Goal: Information Seeking & Learning: Learn about a topic

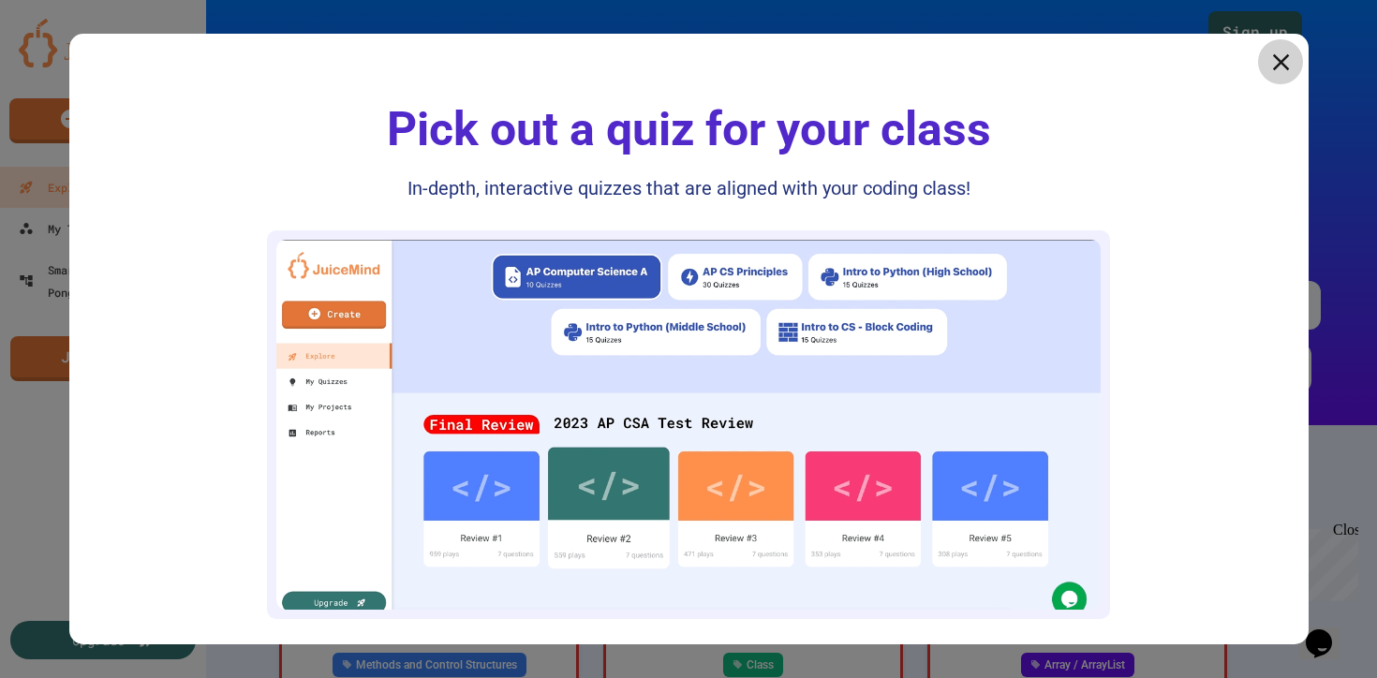
click at [1281, 56] on icon at bounding box center [1280, 62] width 28 height 28
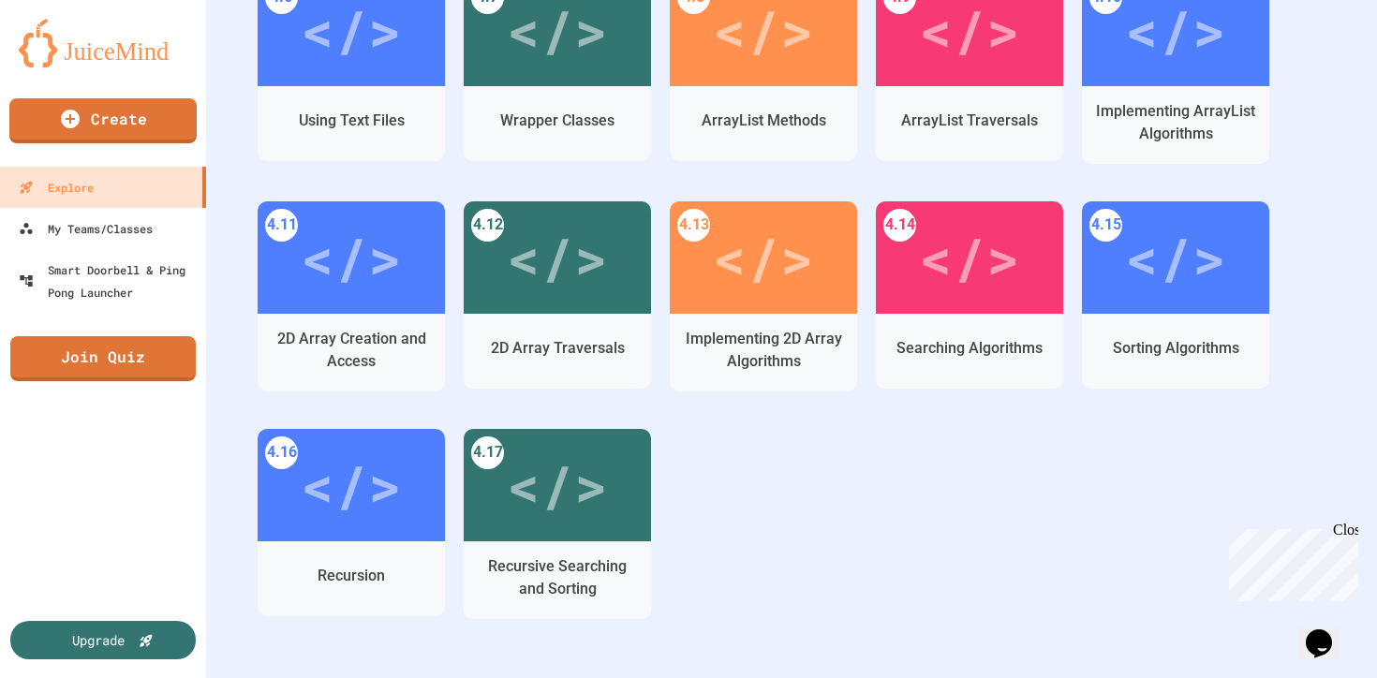
scroll to position [3026, 0]
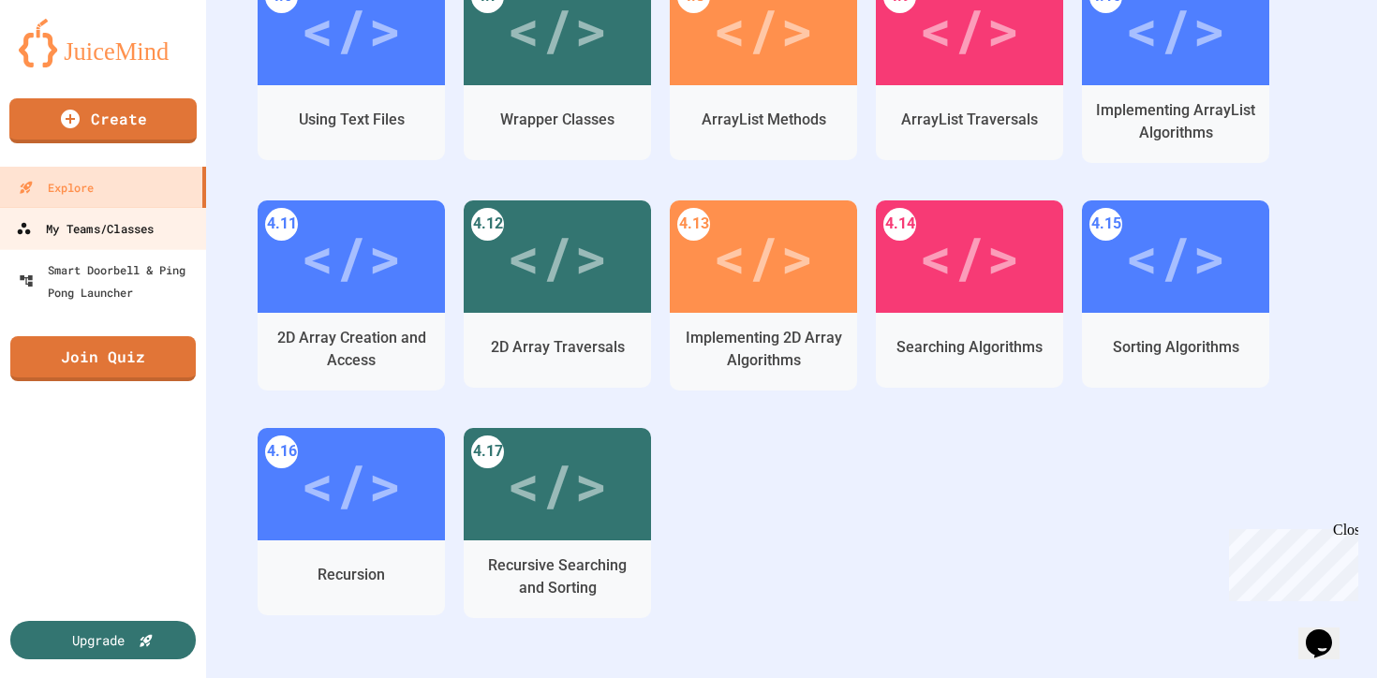
click at [157, 232] on link "My Teams/Classes" at bounding box center [103, 228] width 213 height 42
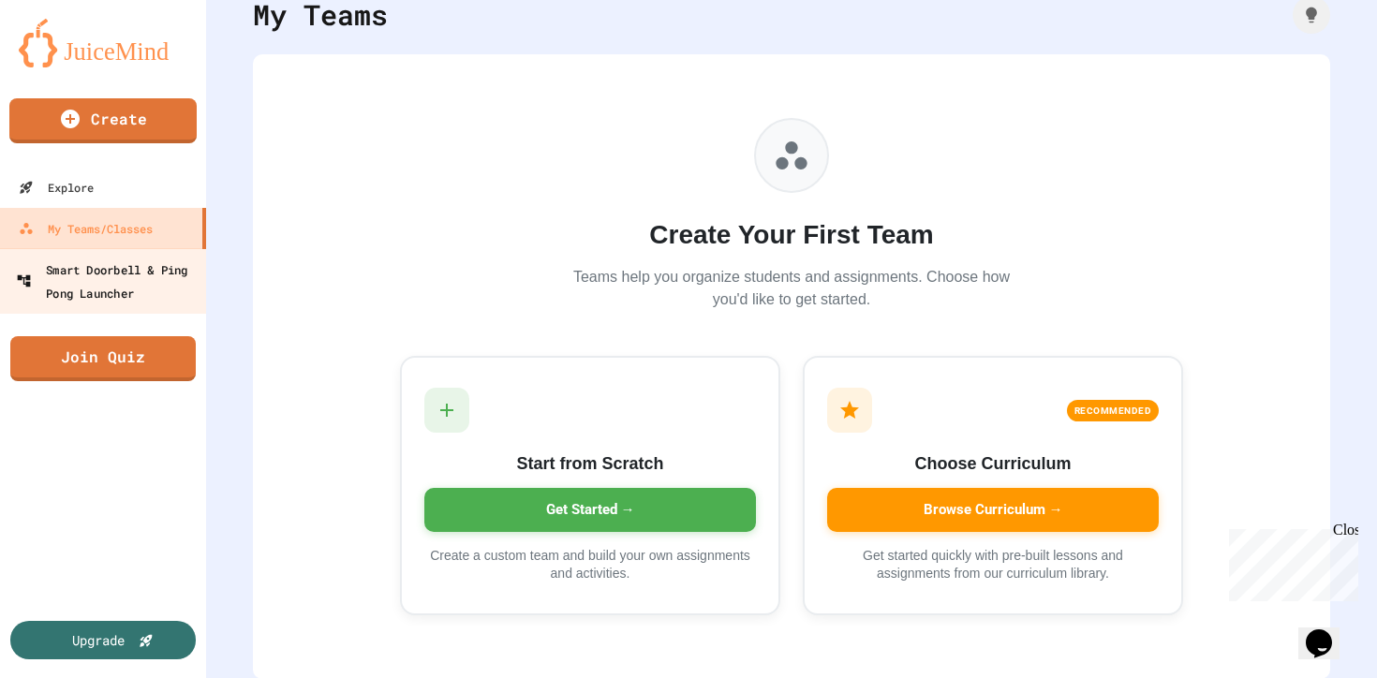
click at [134, 289] on div "Smart Doorbell & Ping Pong Launcher" at bounding box center [108, 281] width 185 height 46
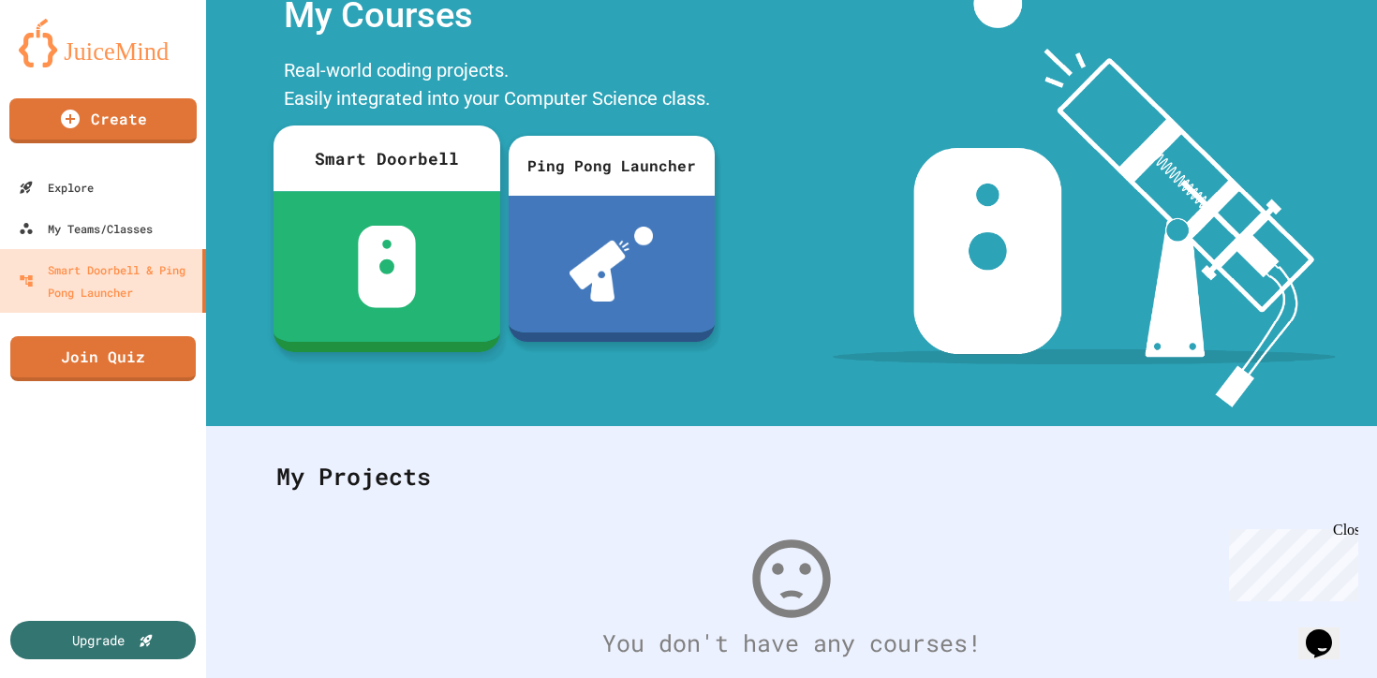
click at [321, 251] on div at bounding box center [386, 266] width 227 height 151
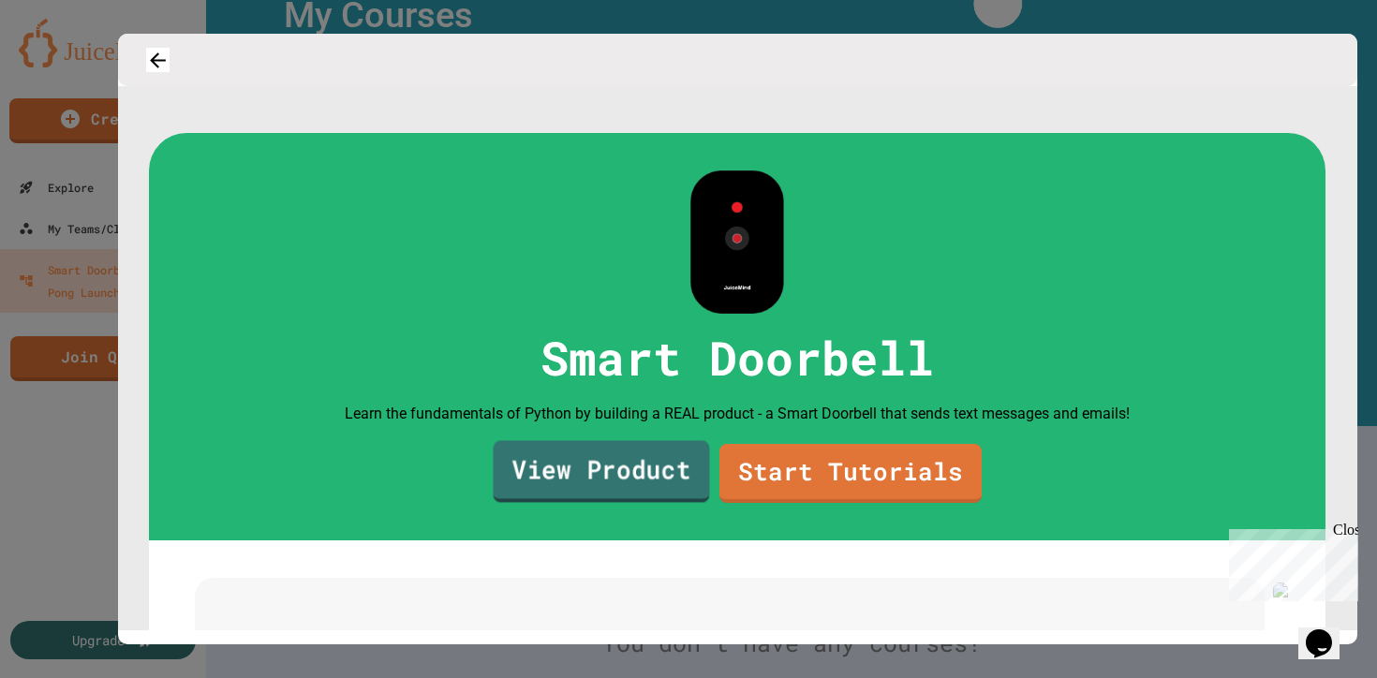
click at [573, 503] on link "View Product" at bounding box center [601, 472] width 216 height 62
click at [635, 503] on link "View Product" at bounding box center [602, 472] width 220 height 62
click at [796, 503] on link "Start Tutorials" at bounding box center [850, 472] width 264 height 62
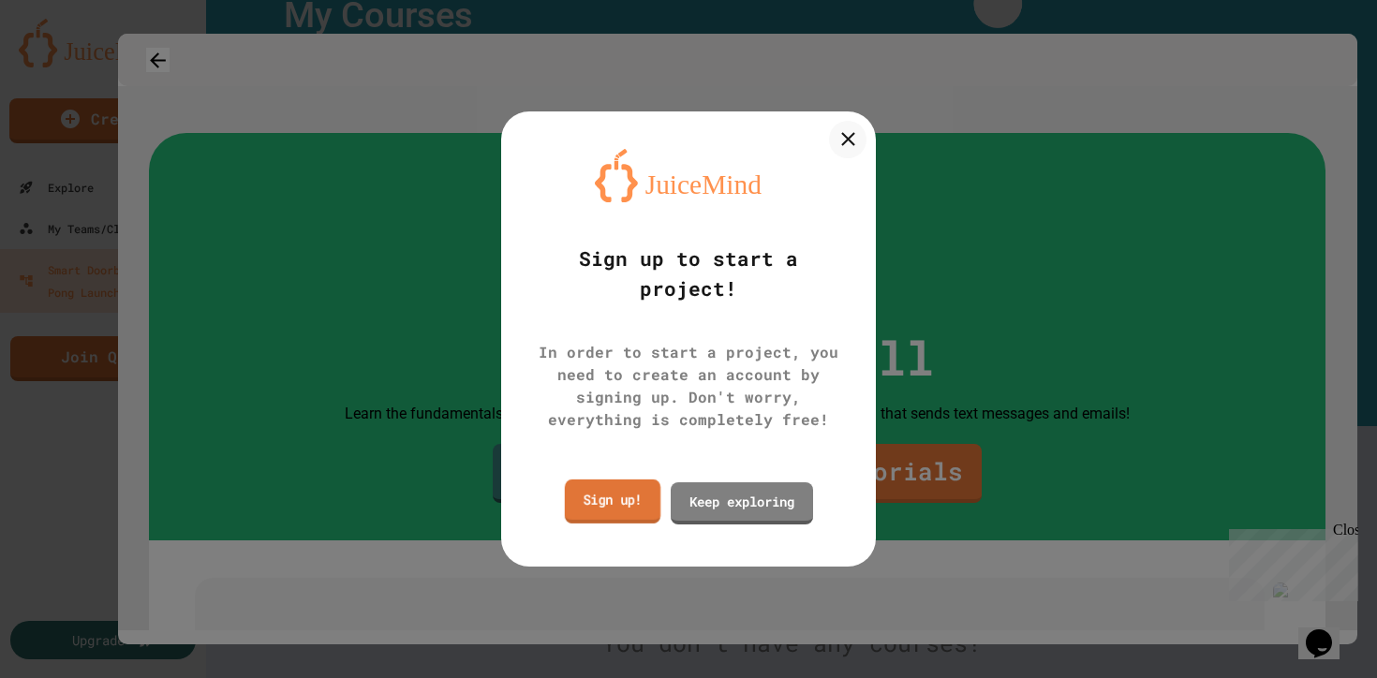
click at [617, 490] on link "Sign up!" at bounding box center [613, 502] width 96 height 44
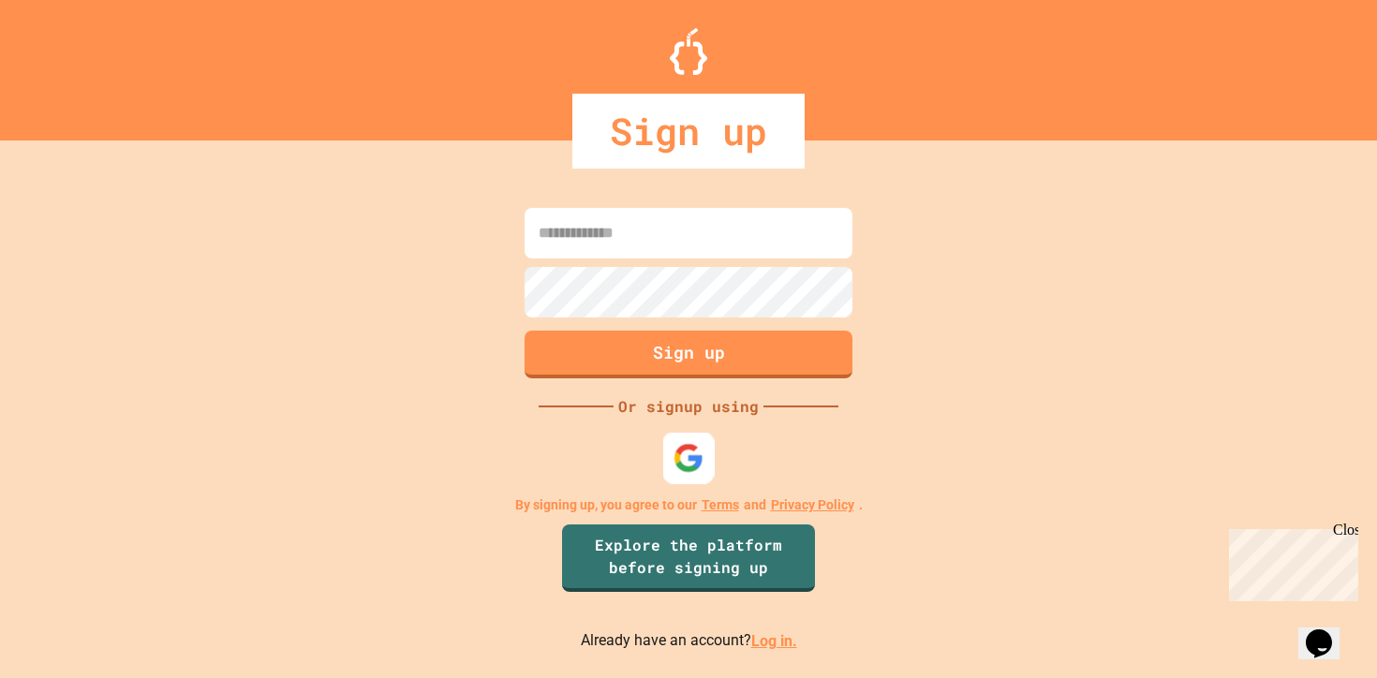
click at [680, 456] on img at bounding box center [688, 458] width 31 height 31
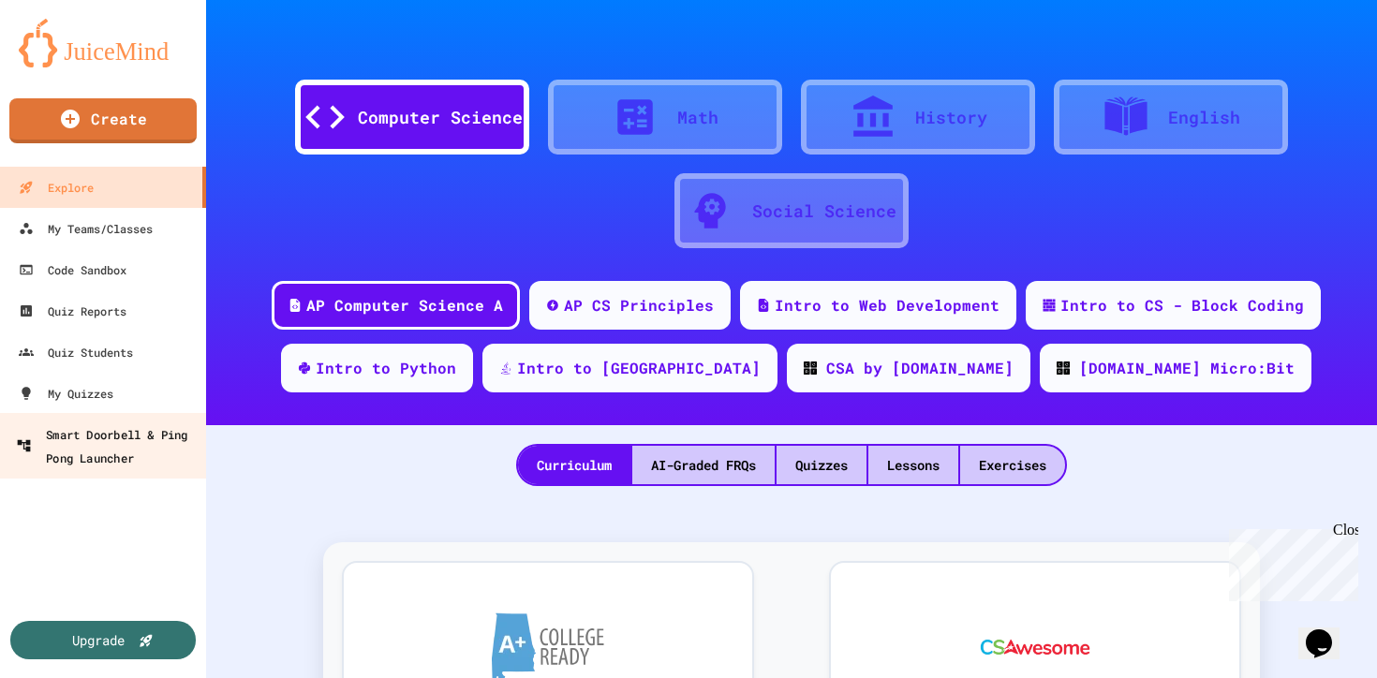
click at [127, 439] on div "Smart Doorbell & Ping Pong Launcher" at bounding box center [108, 445] width 185 height 46
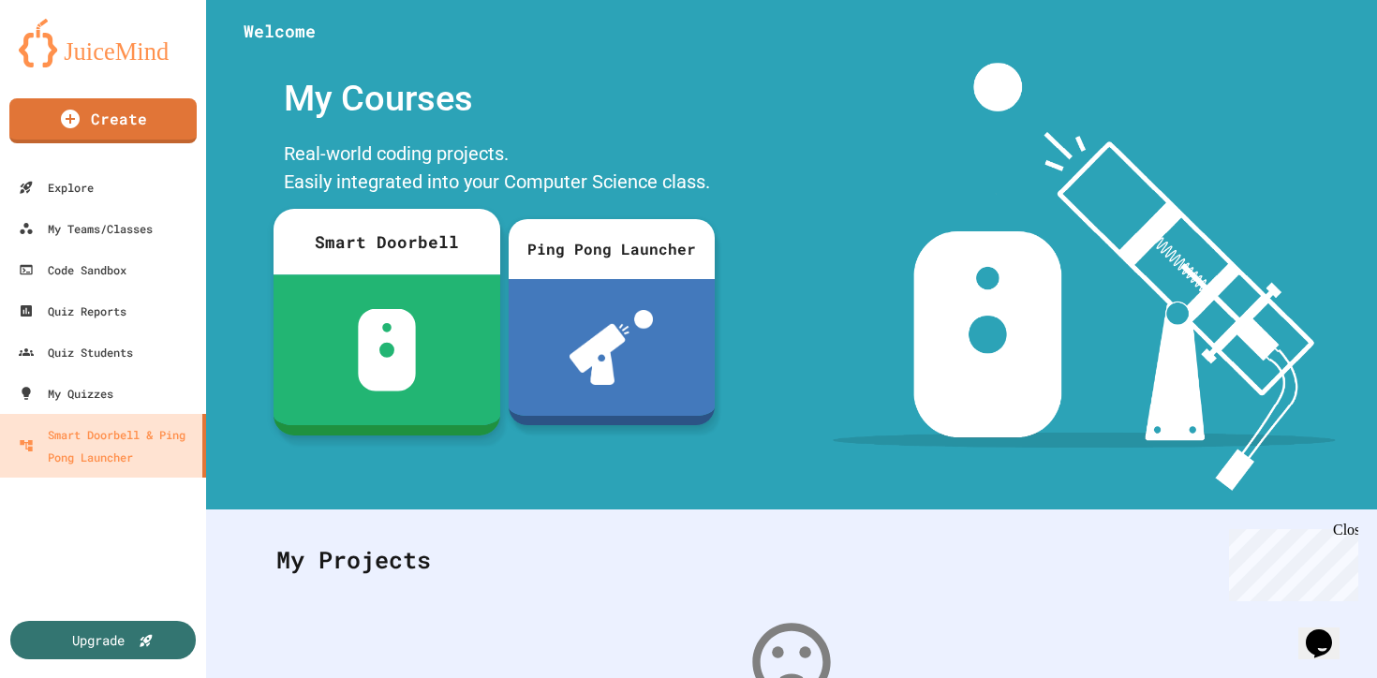
click at [347, 368] on div at bounding box center [386, 349] width 227 height 151
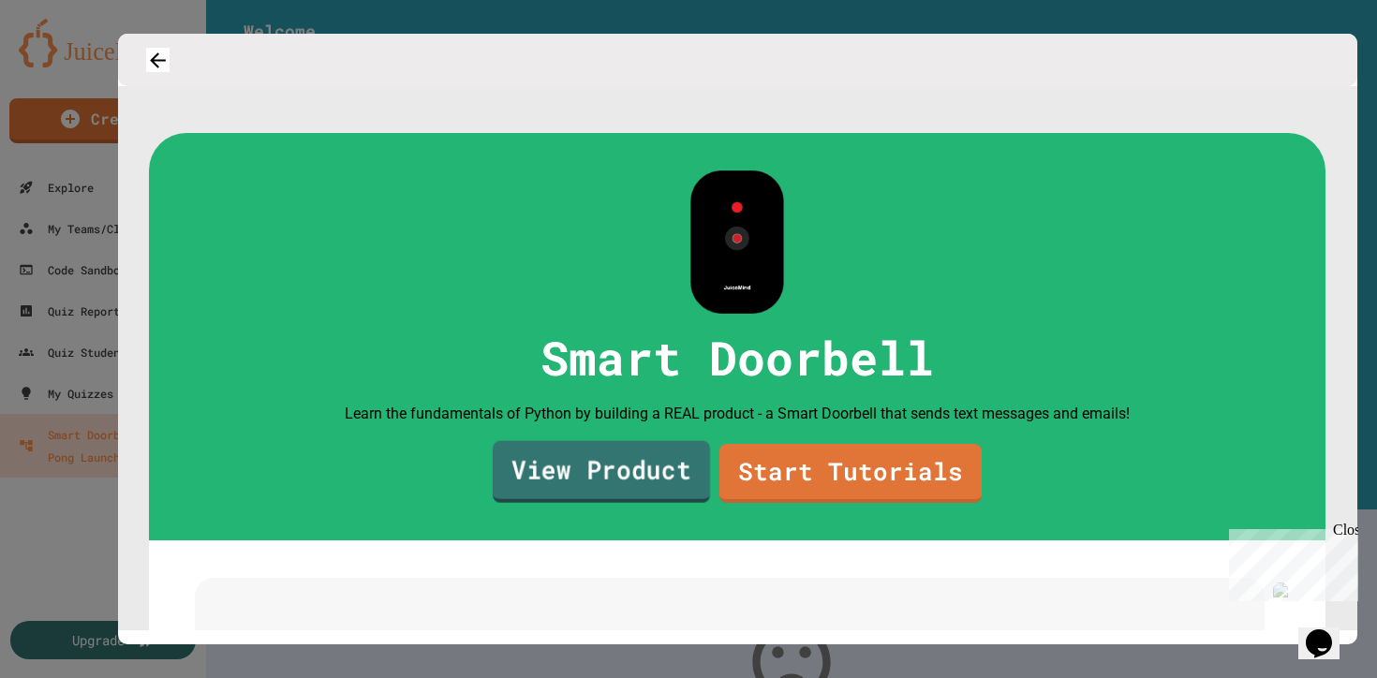
click at [533, 503] on link "View Product" at bounding box center [601, 472] width 217 height 62
click at [791, 503] on link "Start Tutorials" at bounding box center [850, 472] width 266 height 62
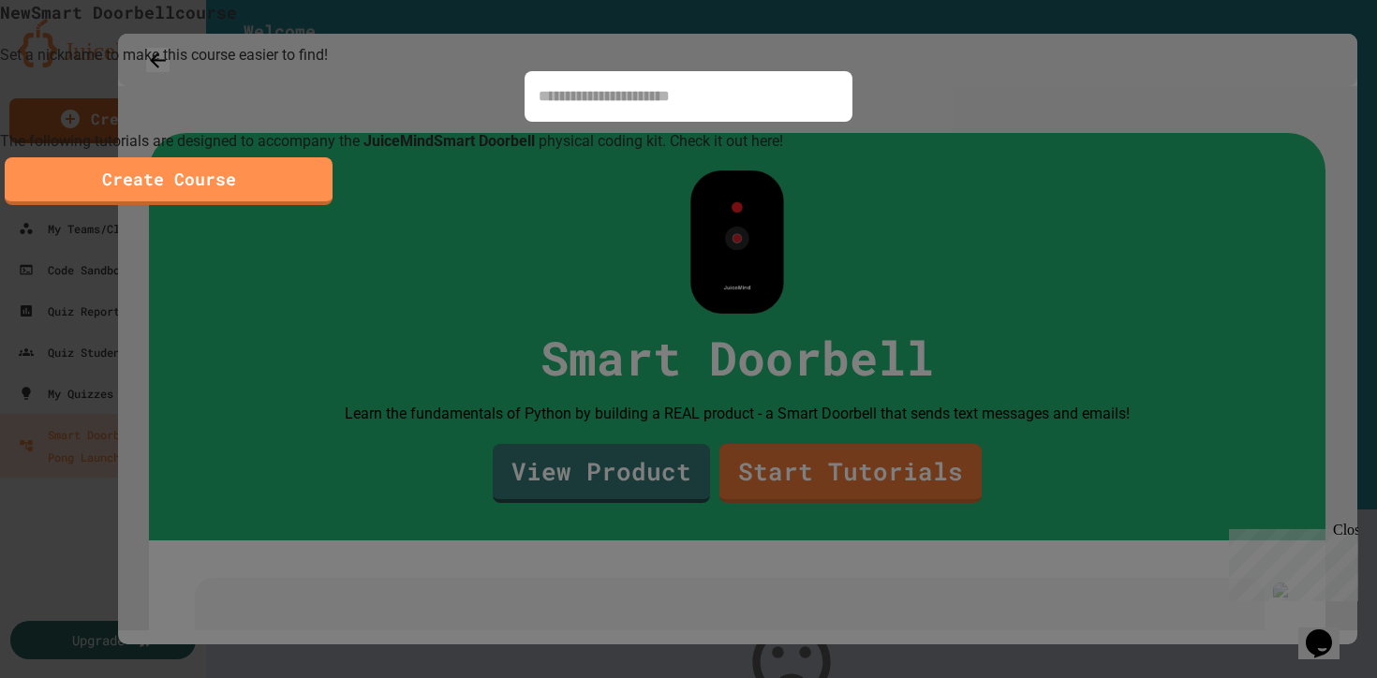
click at [741, 122] on input at bounding box center [689, 96] width 328 height 51
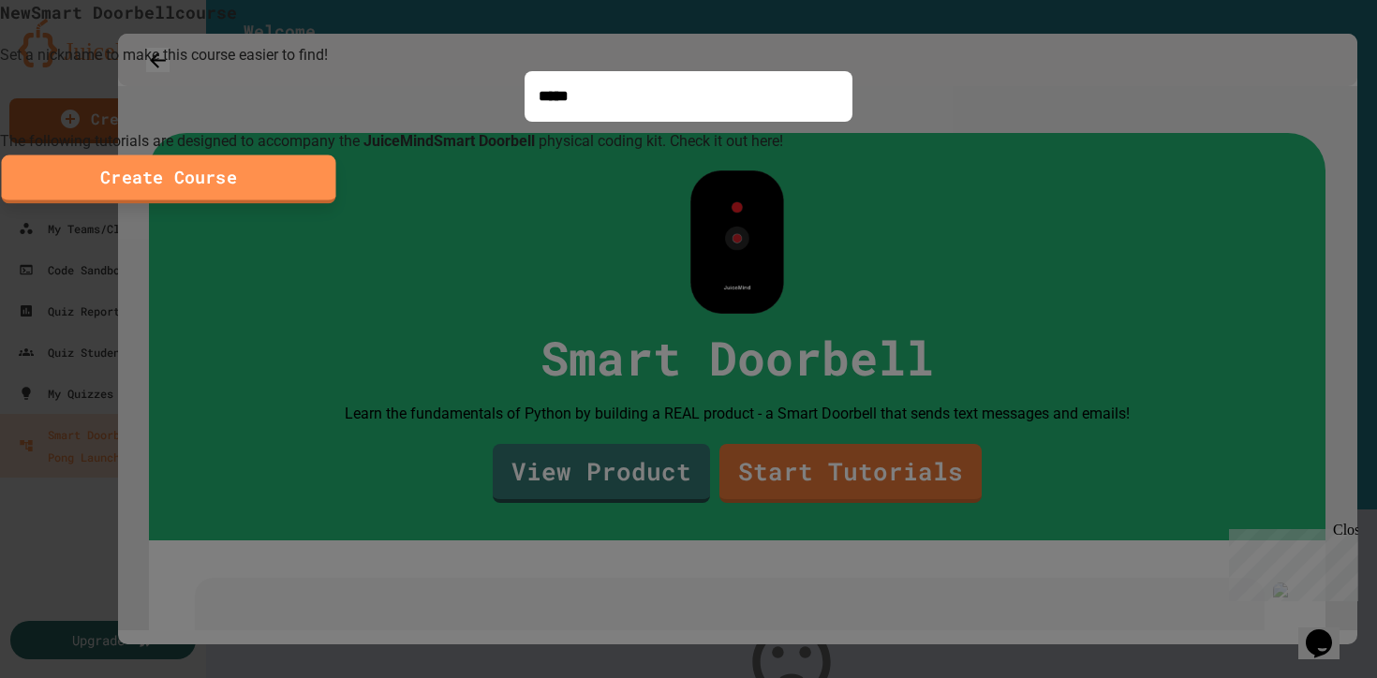
type input "*****"
click at [336, 203] on button "Create Course" at bounding box center [169, 179] width 334 height 49
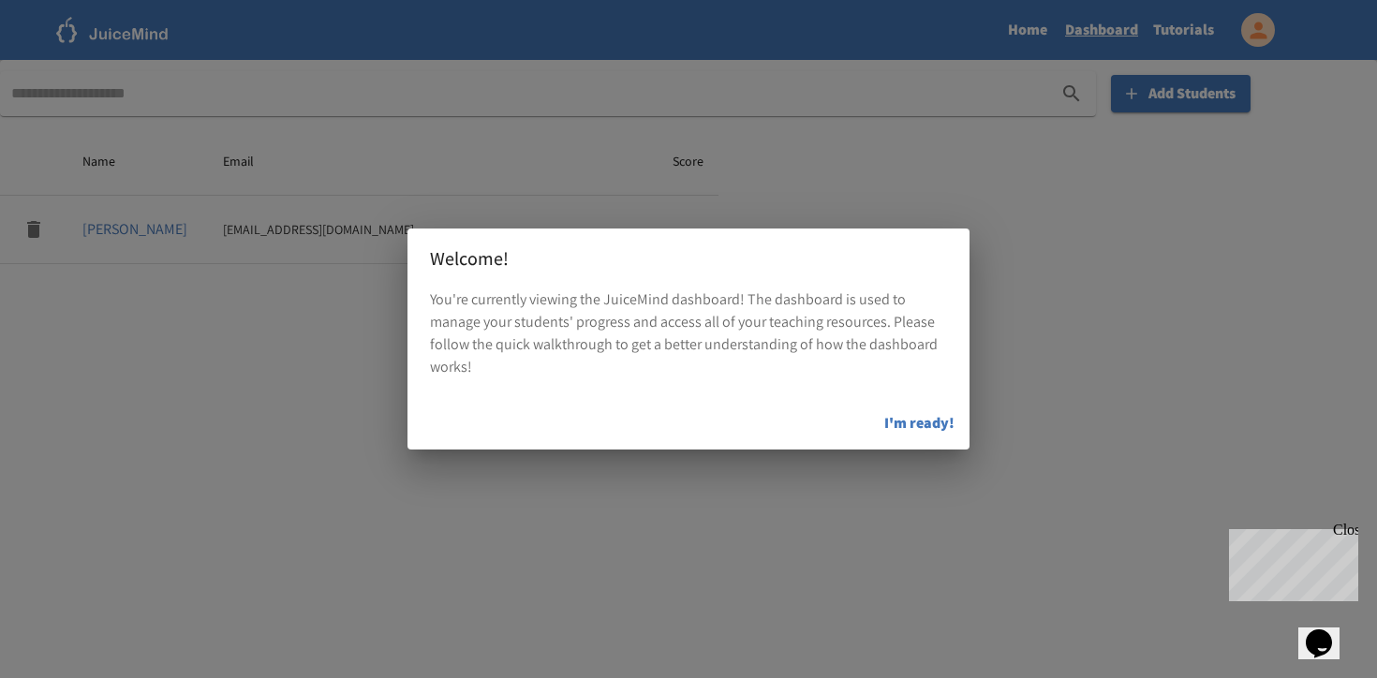
click at [940, 421] on button "I'm ready!" at bounding box center [919, 423] width 85 height 37
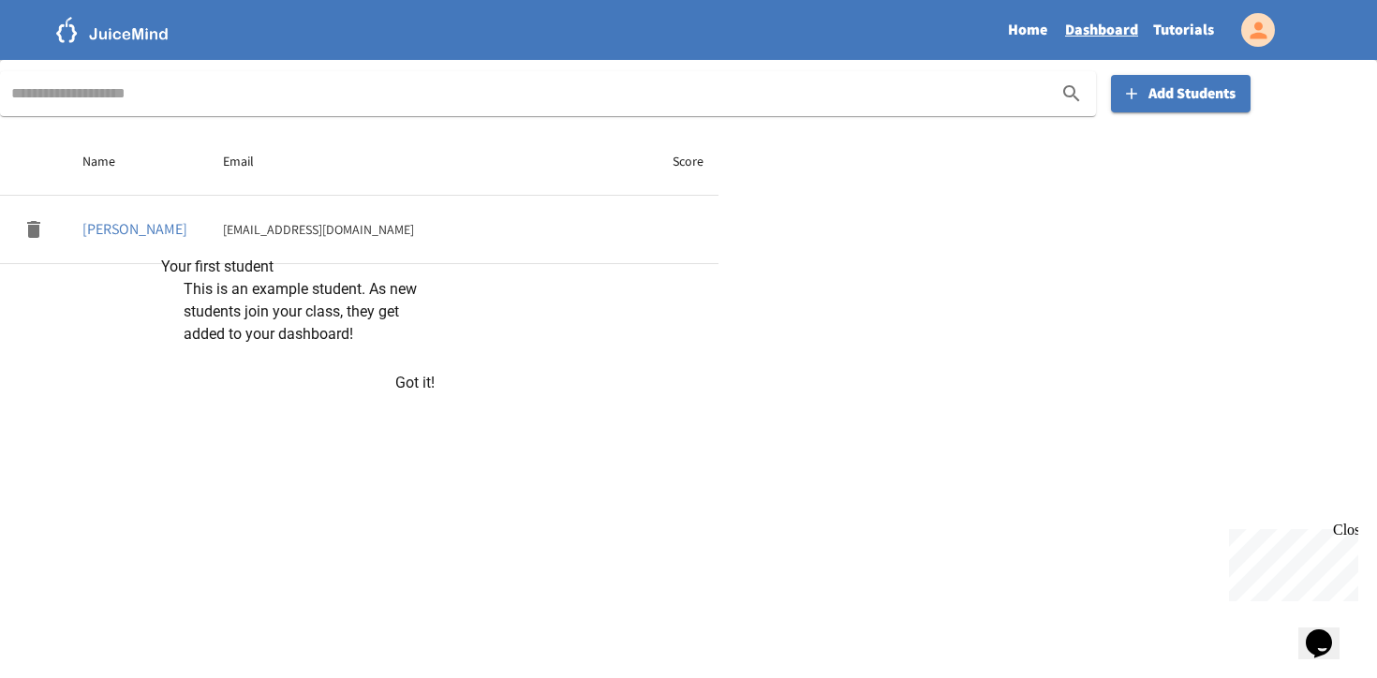
click at [395, 394] on button "Got it!" at bounding box center [414, 383] width 39 height 22
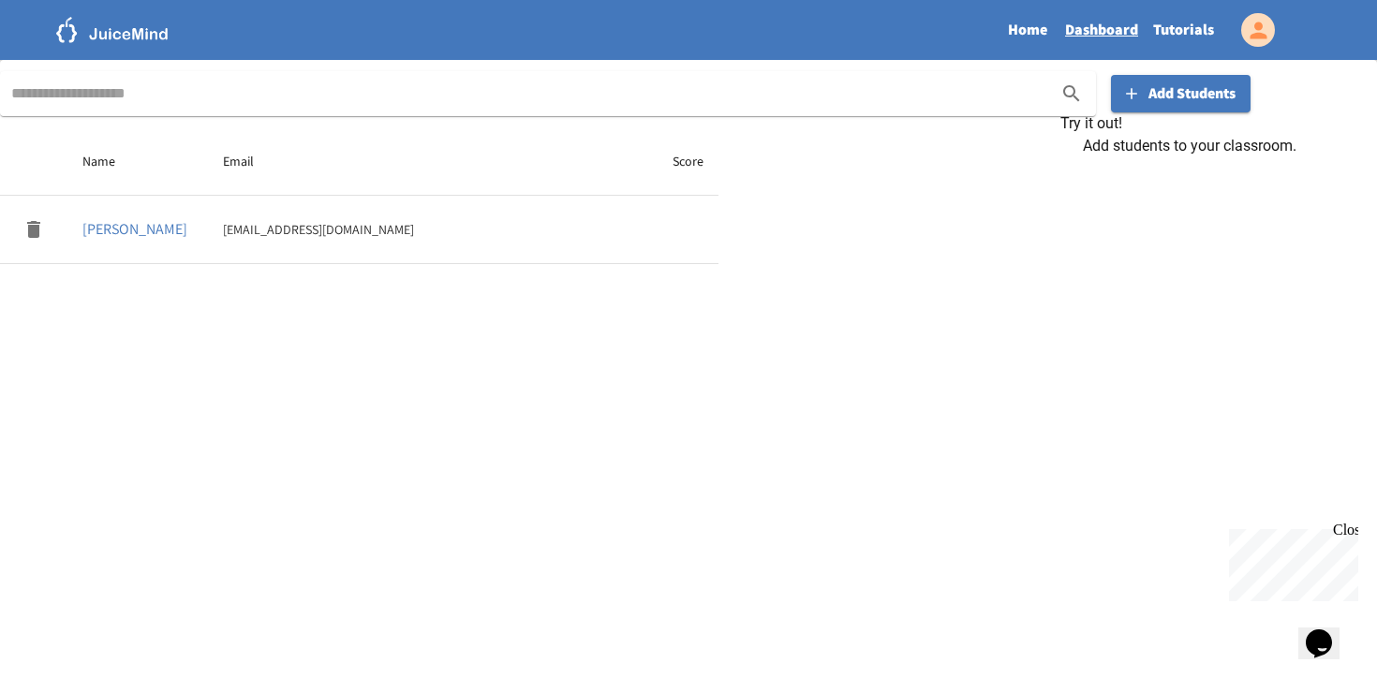
click at [122, 227] on p "[PERSON_NAME]" at bounding box center [137, 229] width 111 height 22
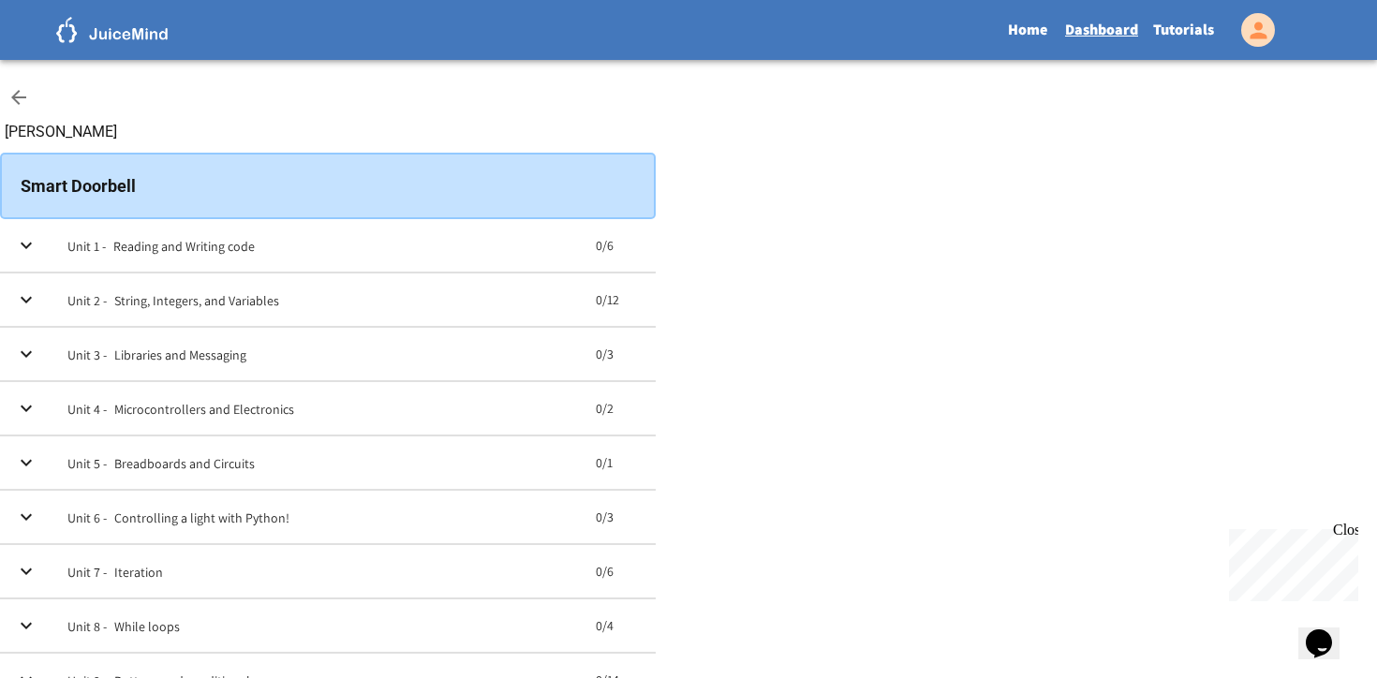
click at [1101, 28] on link "Dashboard" at bounding box center [1101, 29] width 88 height 43
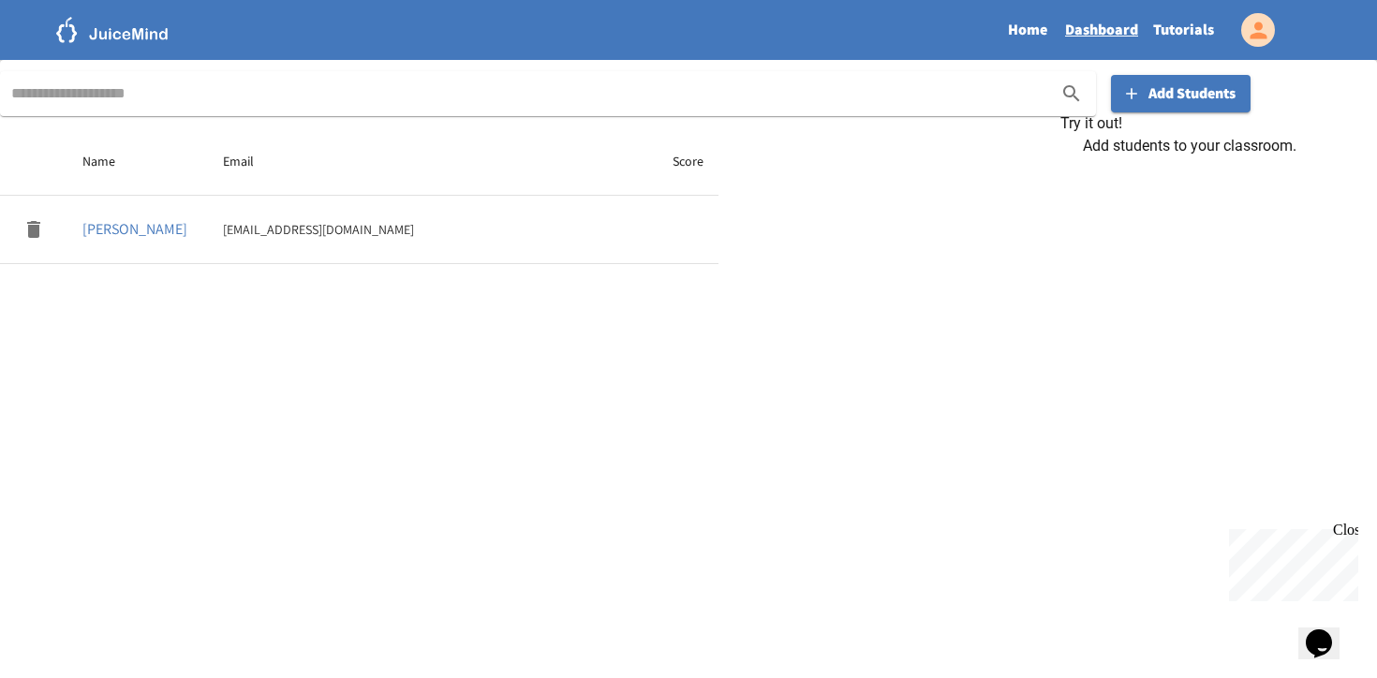
click at [1035, 23] on link "Home" at bounding box center [1028, 29] width 60 height 43
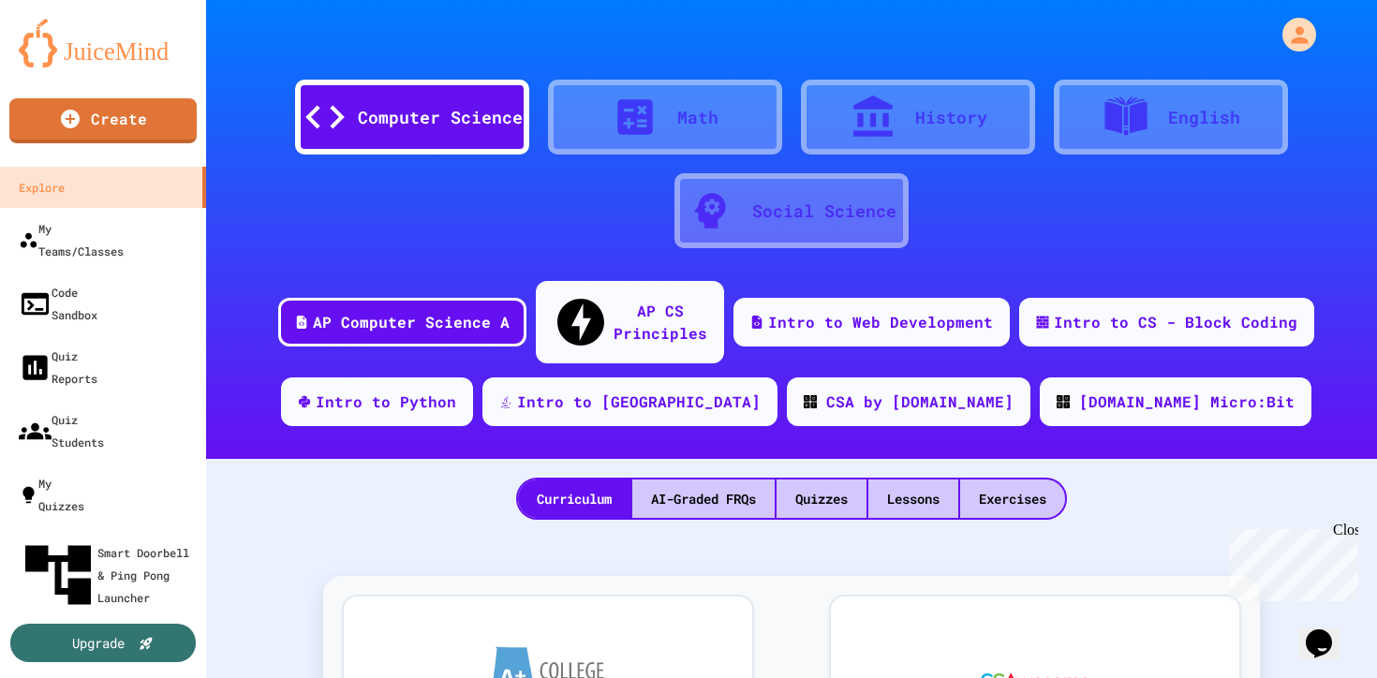
click at [559, 116] on div "Math" at bounding box center [665, 117] width 234 height 75
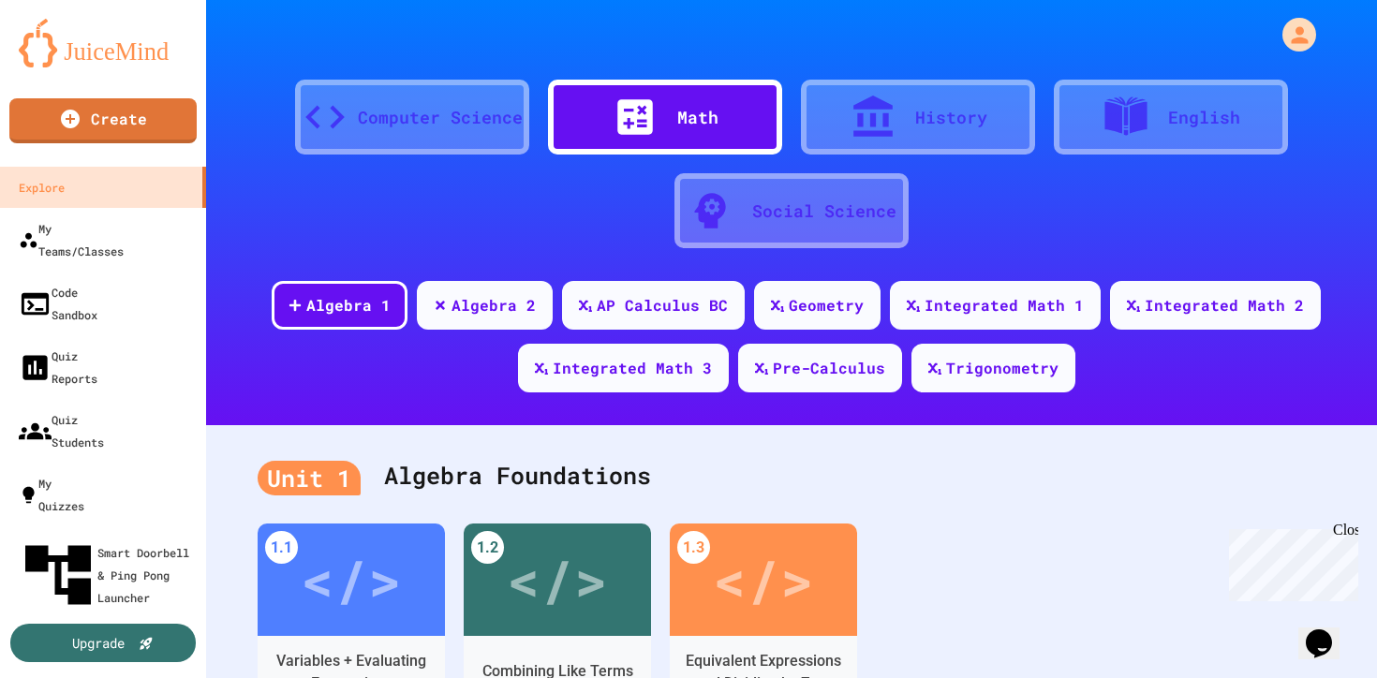
click at [469, 107] on div "Computer Science" at bounding box center [440, 117] width 165 height 25
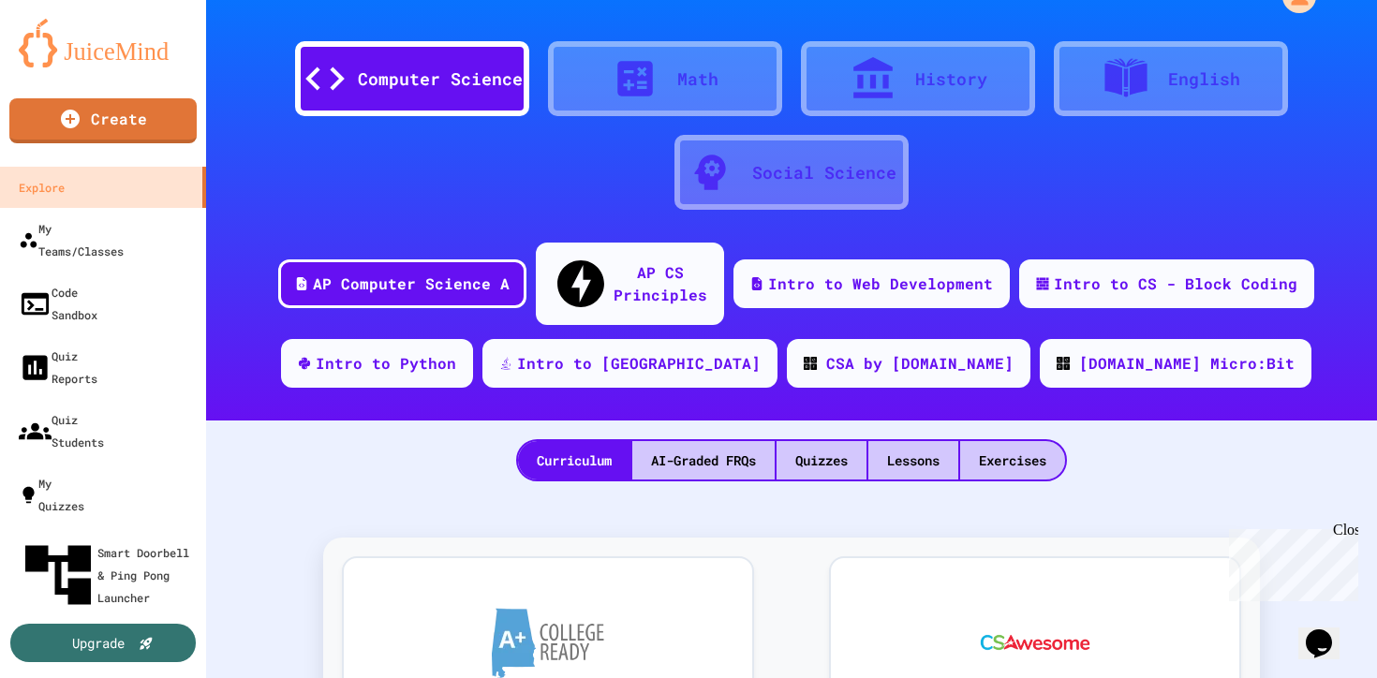
scroll to position [40, 0]
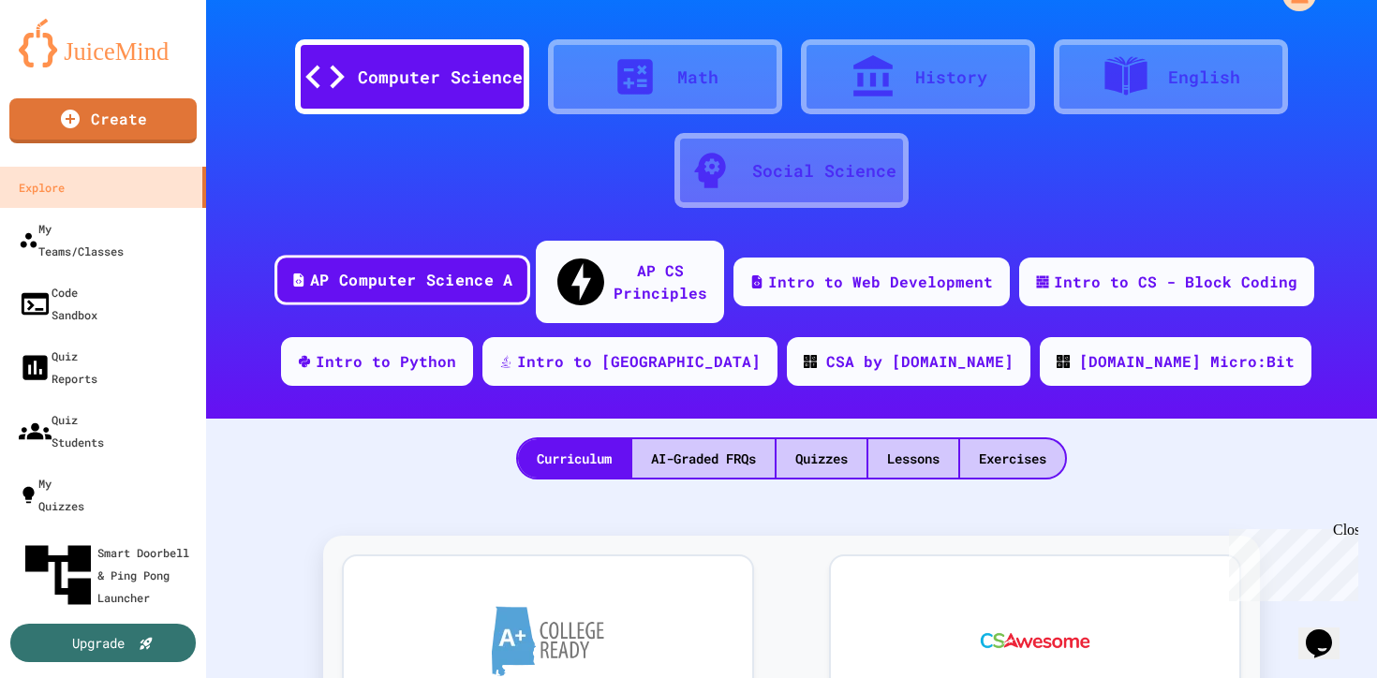
click at [412, 269] on div "AP Computer Science A" at bounding box center [411, 280] width 202 height 23
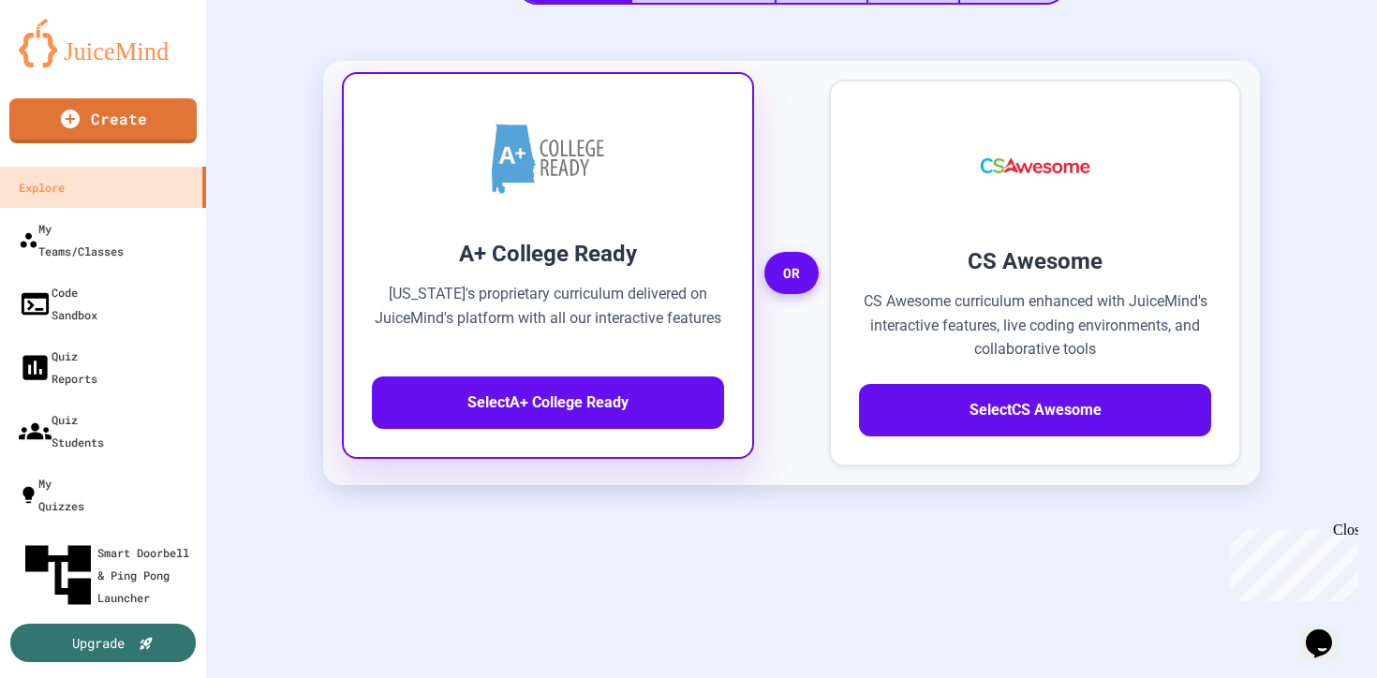
scroll to position [516, 0]
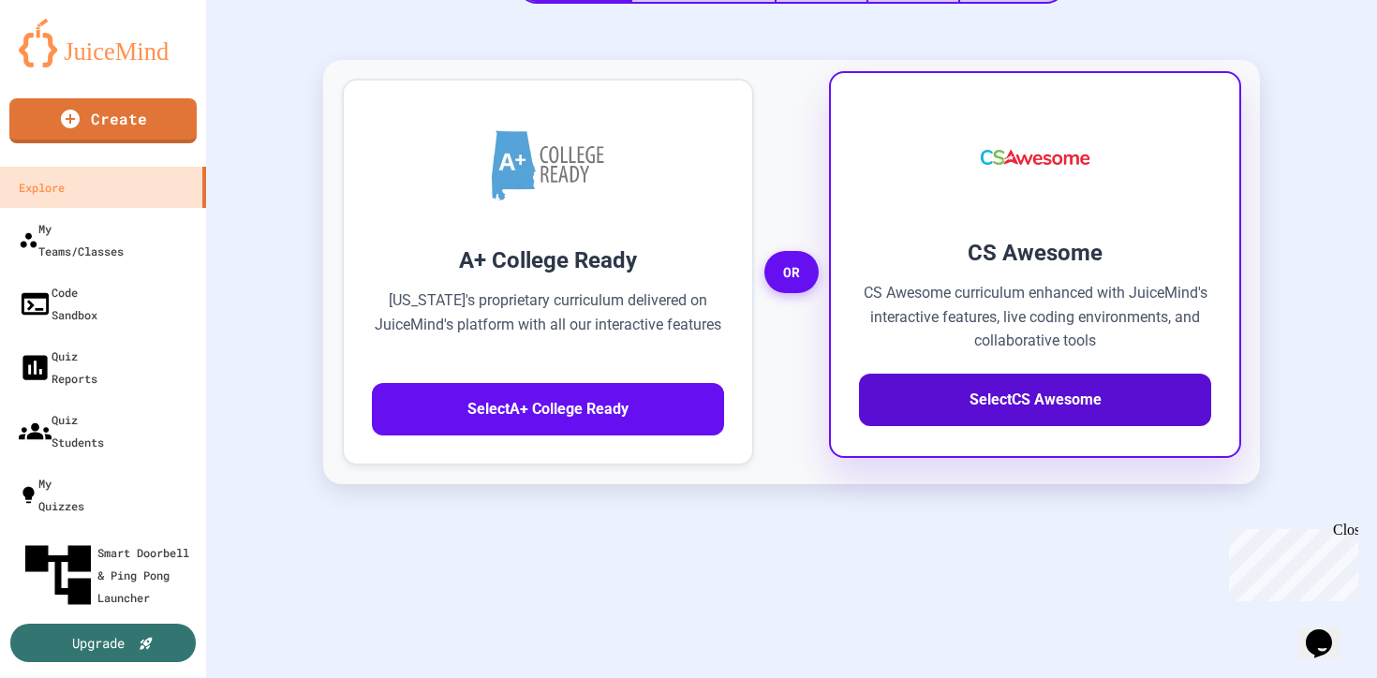
click at [976, 374] on button "Select CS Awesome" at bounding box center [1035, 400] width 352 height 52
